Goal: Communication & Community: Answer question/provide support

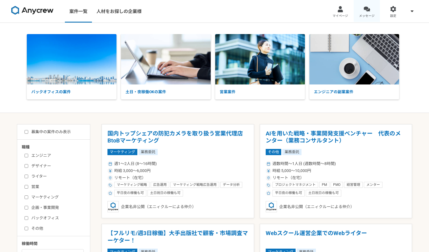
click at [363, 8] on link "メッセージ" at bounding box center [367, 11] width 27 height 23
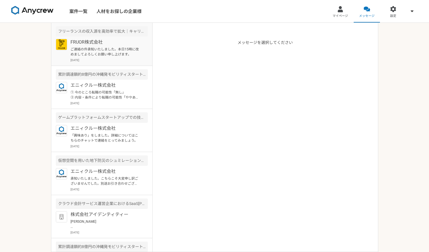
click at [130, 49] on p "ご連絡の件承知いたしました。本日15時に改めましてよろしくお願い申し上げます。" at bounding box center [106, 52] width 70 height 10
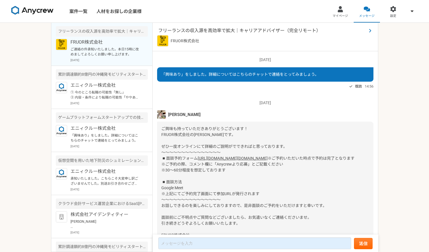
click at [225, 28] on span "フリーランスの収入源を高効率で拡大｜キャリアアドバイザー（完全リモート）" at bounding box center [262, 30] width 208 height 7
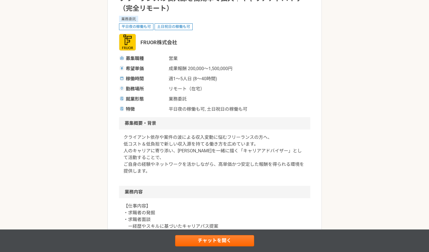
scroll to position [62, 0]
